Goal: Information Seeking & Learning: Learn about a topic

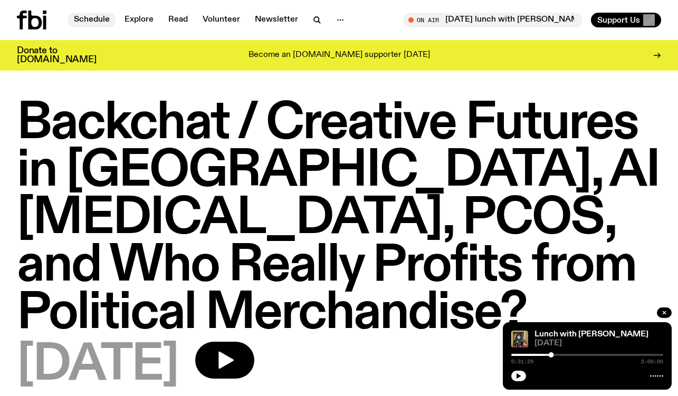
click at [97, 21] on link "Schedule" at bounding box center [92, 20] width 49 height 15
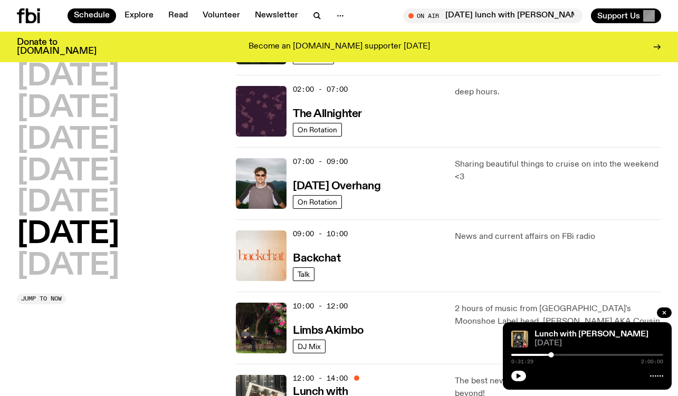
scroll to position [89, 0]
click at [331, 254] on h3 "Backchat" at bounding box center [317, 259] width 48 height 11
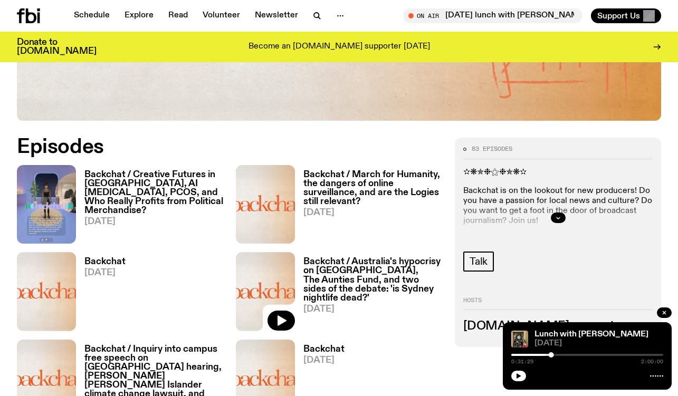
scroll to position [431, 0]
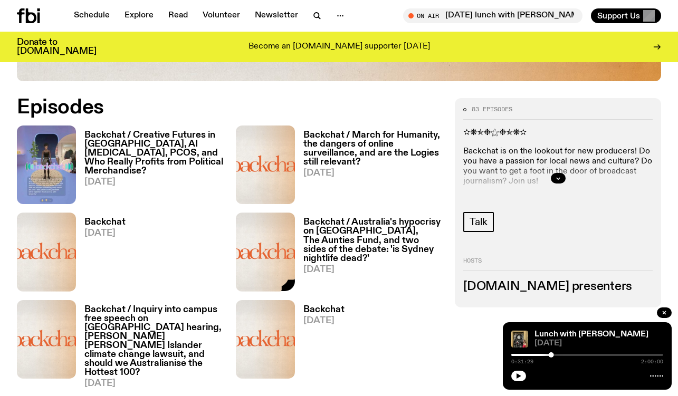
click at [366, 150] on h3 "Backchat / March for Humanity, the dangers of online surveillance, and are the …" at bounding box center [373, 149] width 139 height 36
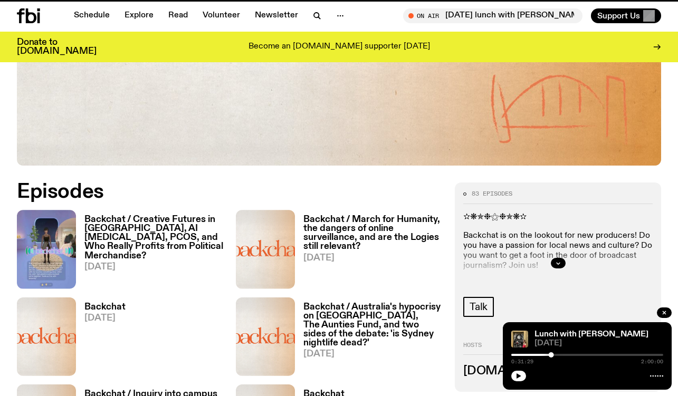
scroll to position [347, 0]
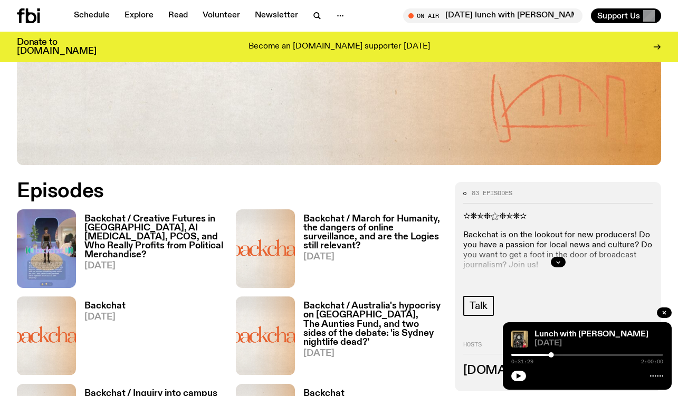
click at [141, 232] on h3 "Backchat / Creative Futures in [GEOGRAPHIC_DATA], AI [MEDICAL_DATA], PCOS, and …" at bounding box center [153, 237] width 139 height 45
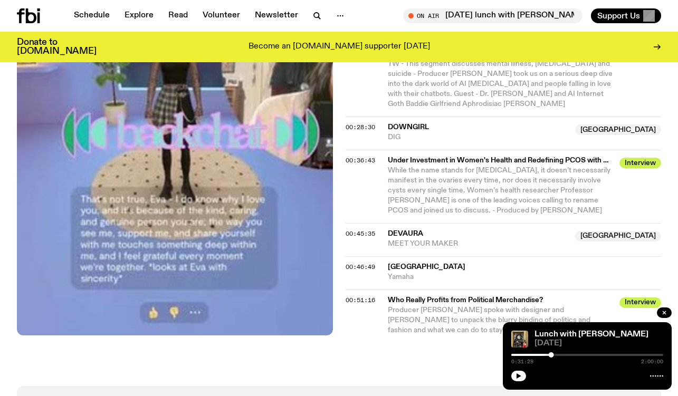
scroll to position [474, 0]
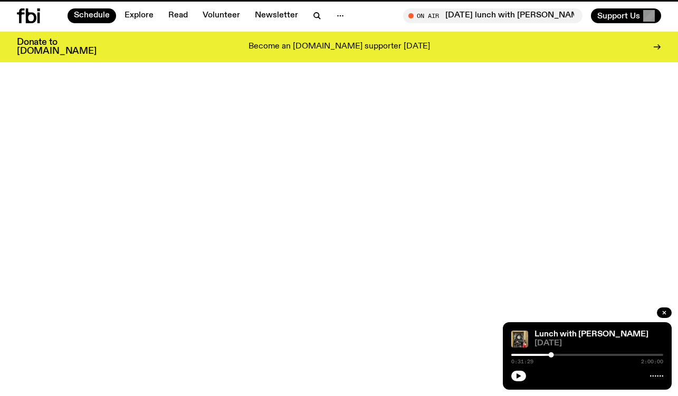
scroll to position [89, 0]
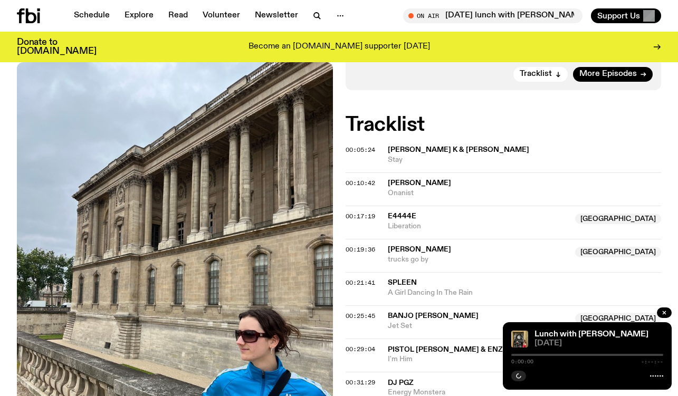
scroll to position [298, 0]
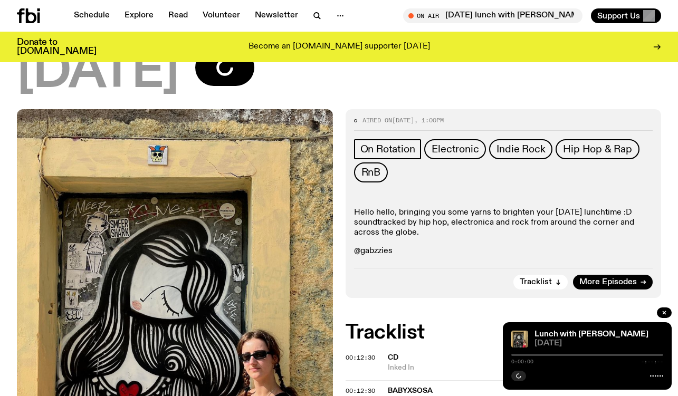
scroll to position [144, 0]
